Goal: Task Accomplishment & Management: Manage account settings

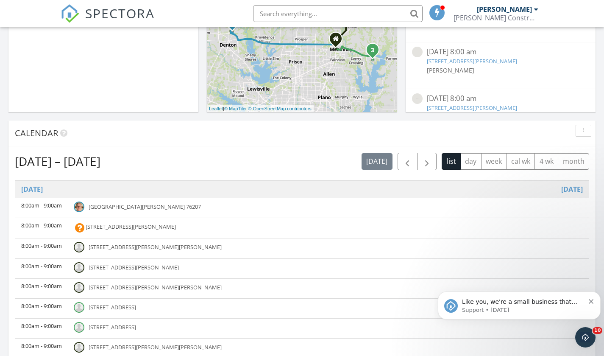
scroll to position [253, 0]
drag, startPoint x: 138, startPoint y: 222, endPoint x: 136, endPoint y: 226, distance: 5.1
click at [136, 226] on span "2116 Sable Trce Ln, Anna 75409" at bounding box center [131, 226] width 90 height 8
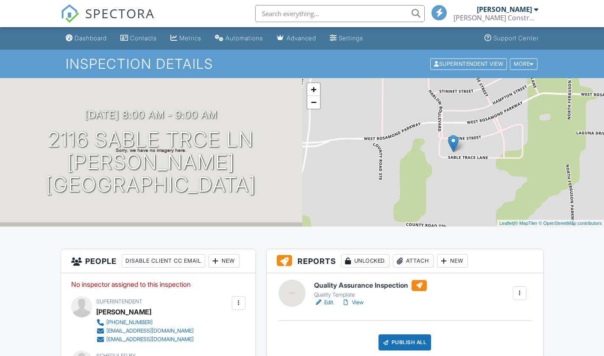
click at [231, 258] on div "New" at bounding box center [224, 261] width 31 height 14
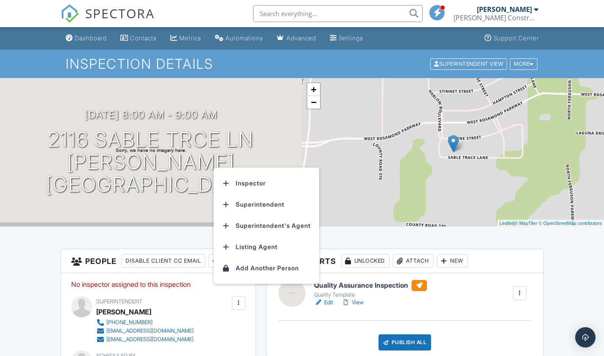
click at [251, 187] on li "Inspector" at bounding box center [266, 183] width 95 height 21
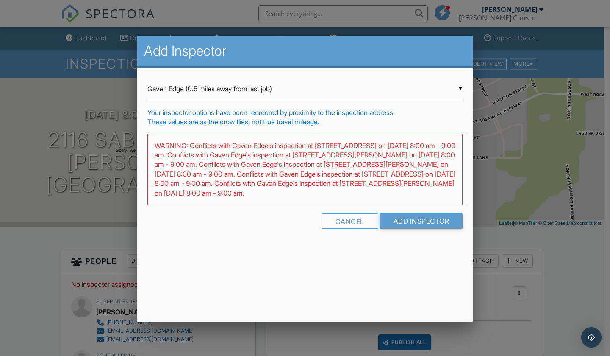
click at [251, 89] on div "▼ Gaven Edge (0.5 miles away from last job) Gaven Edge (0.5 miles away from las…" at bounding box center [305, 88] width 315 height 21
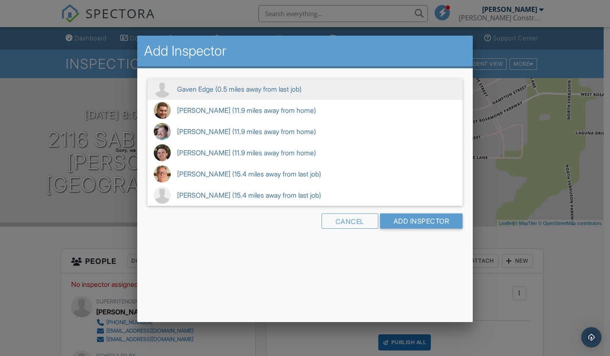
click at [201, 104] on span "Russell Hanson (11.9 miles away from home)" at bounding box center [305, 110] width 315 height 21
type input "Russell Hanson (11.9 miles away from home)"
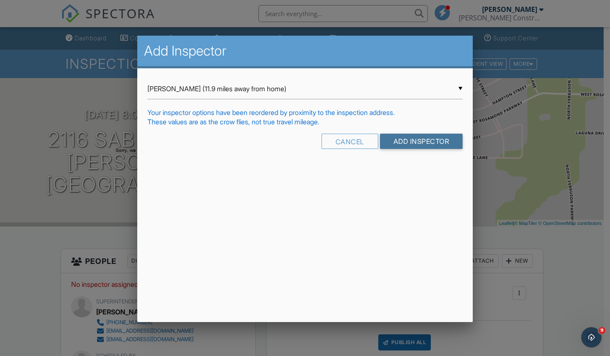
click at [385, 147] on input "Add Inspector" at bounding box center [421, 141] width 83 height 15
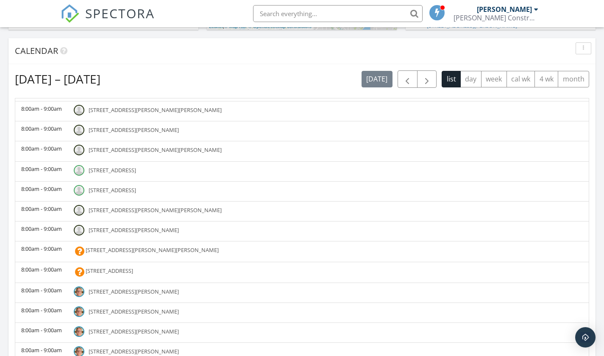
scroll to position [335, 0]
click at [147, 250] on span "[STREET_ADDRESS][PERSON_NAME][PERSON_NAME]" at bounding box center [152, 249] width 133 height 8
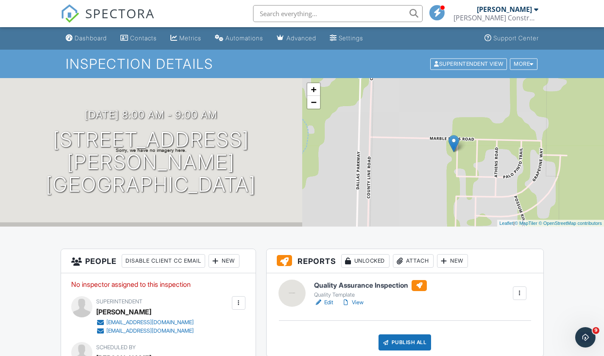
click at [228, 264] on div "New" at bounding box center [224, 261] width 31 height 14
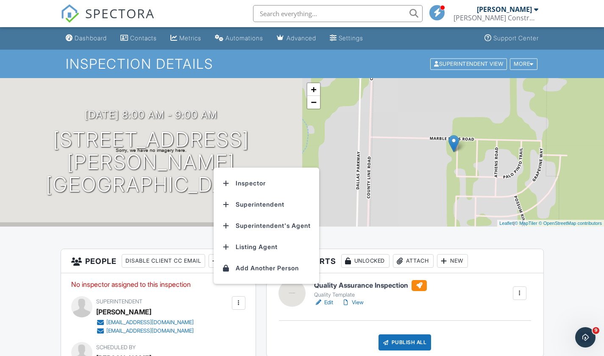
click at [237, 186] on li "Inspector" at bounding box center [266, 183] width 95 height 21
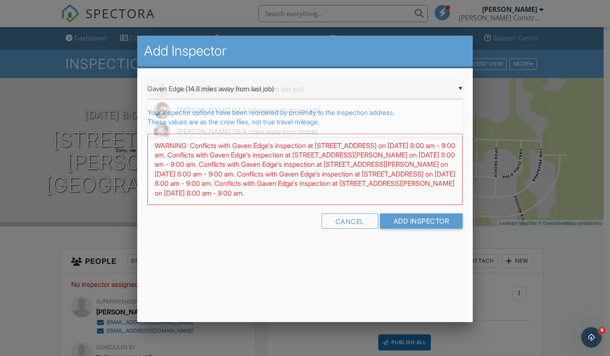
click at [259, 89] on div "▼ Gaven Edge (14.8 miles away from last job) Gaven Edge (14.8 miles away from l…" at bounding box center [305, 88] width 315 height 21
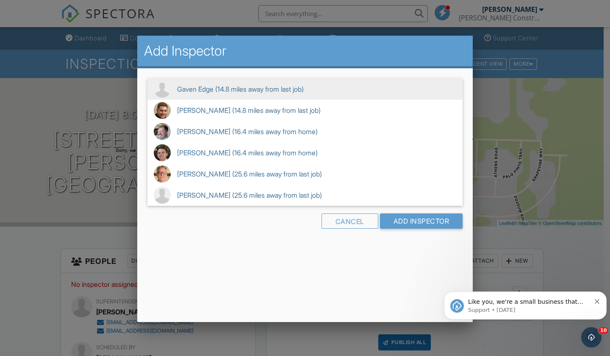
click at [189, 111] on span "Russell Hanson (14.8 miles away from last job)" at bounding box center [305, 110] width 315 height 21
type input "Russell Hanson (14.8 miles away from last job)"
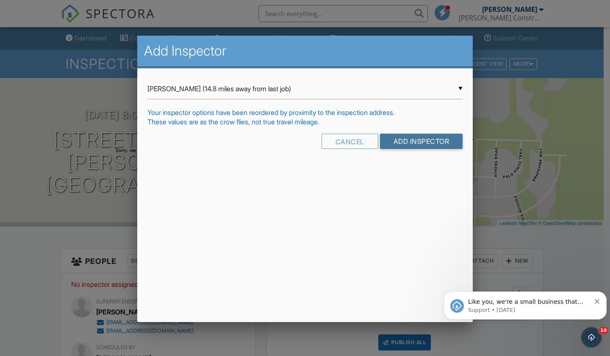
click at [416, 144] on input "Add Inspector" at bounding box center [421, 141] width 83 height 15
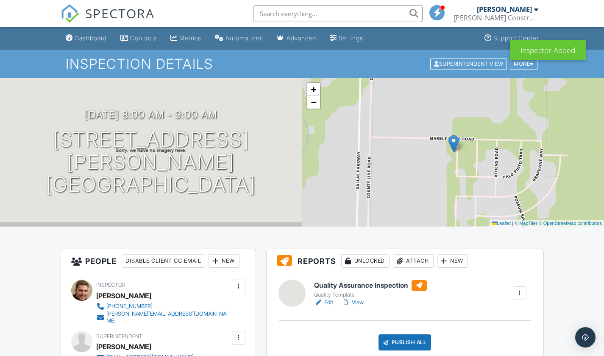
click at [85, 42] on link "Dashboard" at bounding box center [86, 39] width 48 height 16
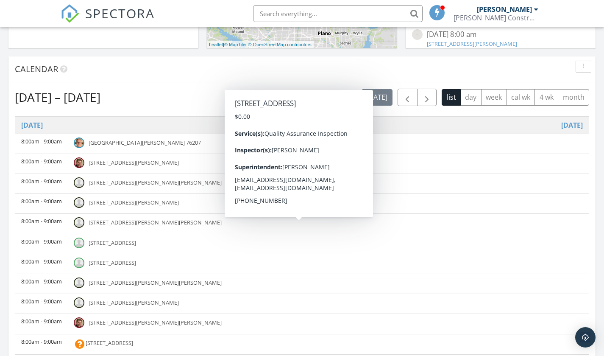
scroll to position [54, 0]
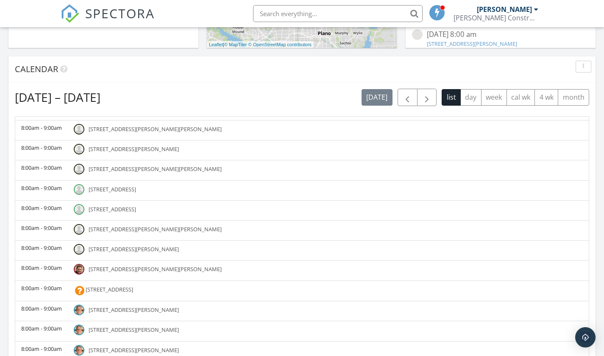
click at [133, 287] on span "4041 Red Blf St, Celina 75009" at bounding box center [109, 289] width 47 height 8
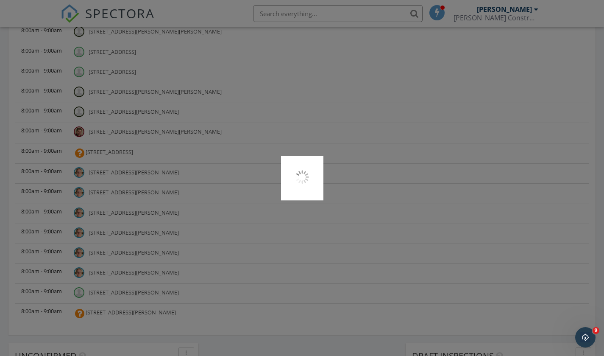
scroll to position [455, 0]
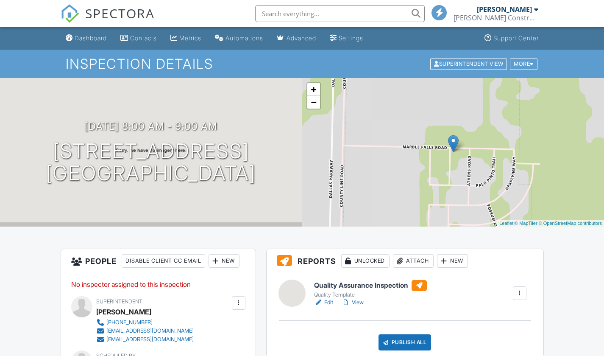
scroll to position [1, 0]
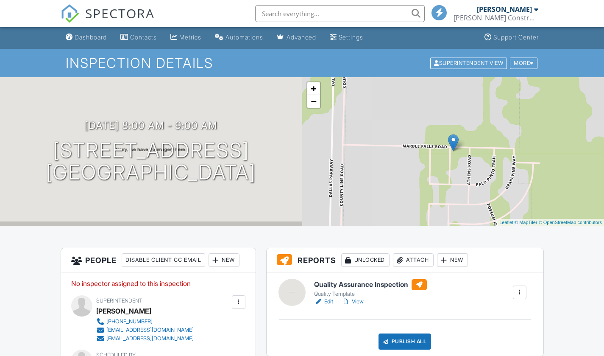
click at [229, 263] on div "New" at bounding box center [224, 260] width 31 height 14
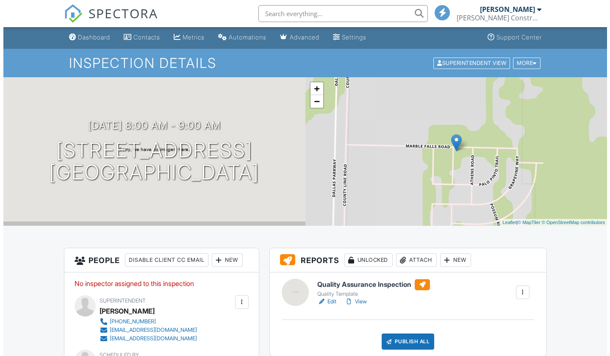
scroll to position [0, 0]
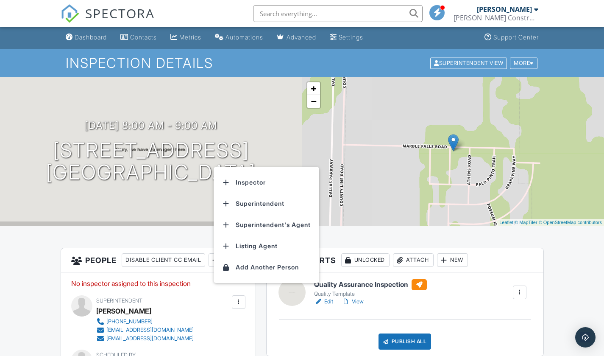
click at [251, 178] on li "Inspector" at bounding box center [266, 182] width 95 height 21
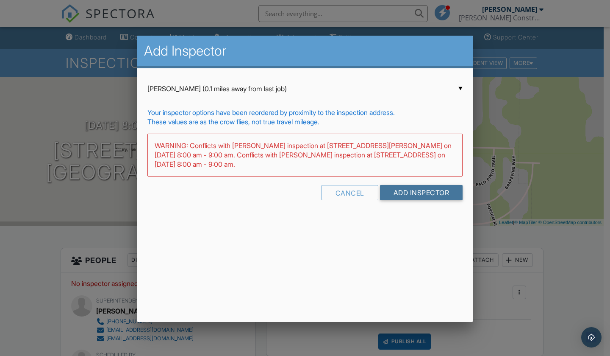
click at [406, 187] on input "Add Inspector" at bounding box center [421, 192] width 83 height 15
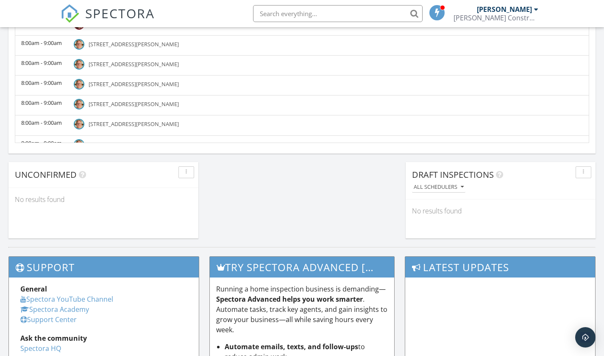
scroll to position [53, 0]
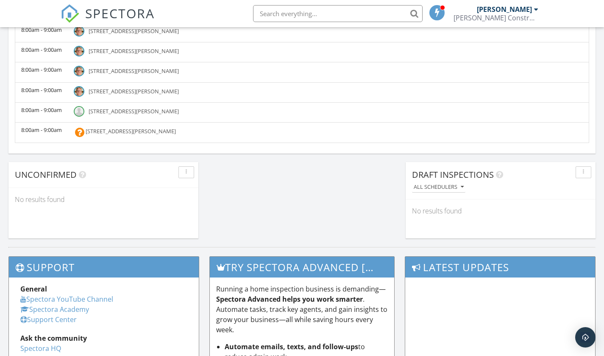
click at [128, 126] on td "708 Tiger Lily Wy, Pilot Point 76258" at bounding box center [328, 133] width 521 height 20
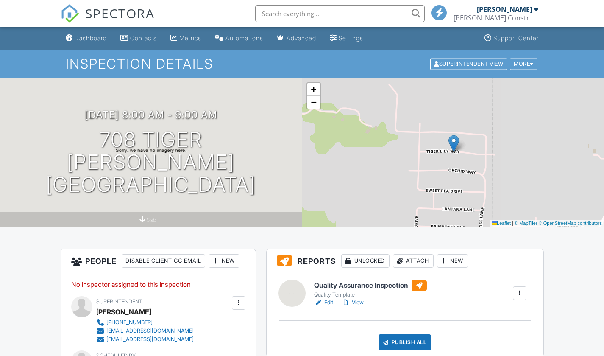
click at [226, 256] on div "New" at bounding box center [224, 261] width 31 height 14
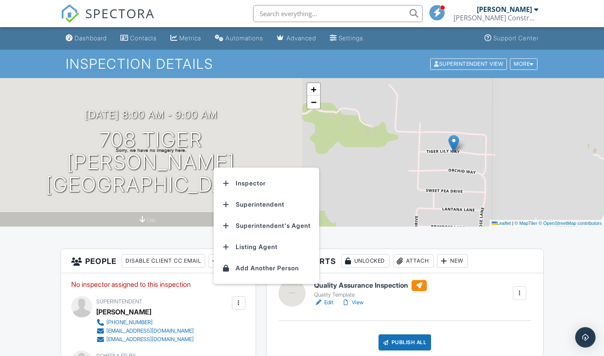
click at [248, 193] on li "Inspector" at bounding box center [266, 183] width 95 height 21
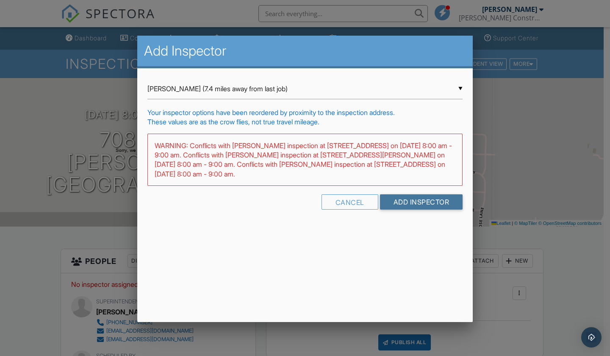
click at [399, 197] on input "Add Inspector" at bounding box center [421, 201] width 83 height 15
